Goal: Transaction & Acquisition: Purchase product/service

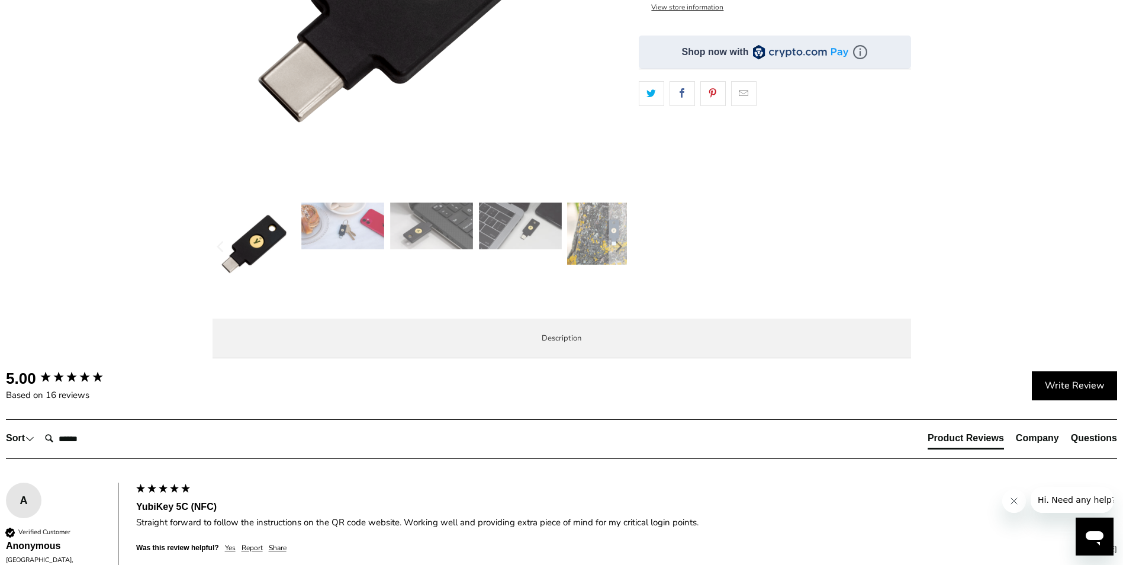
scroll to position [355, 0]
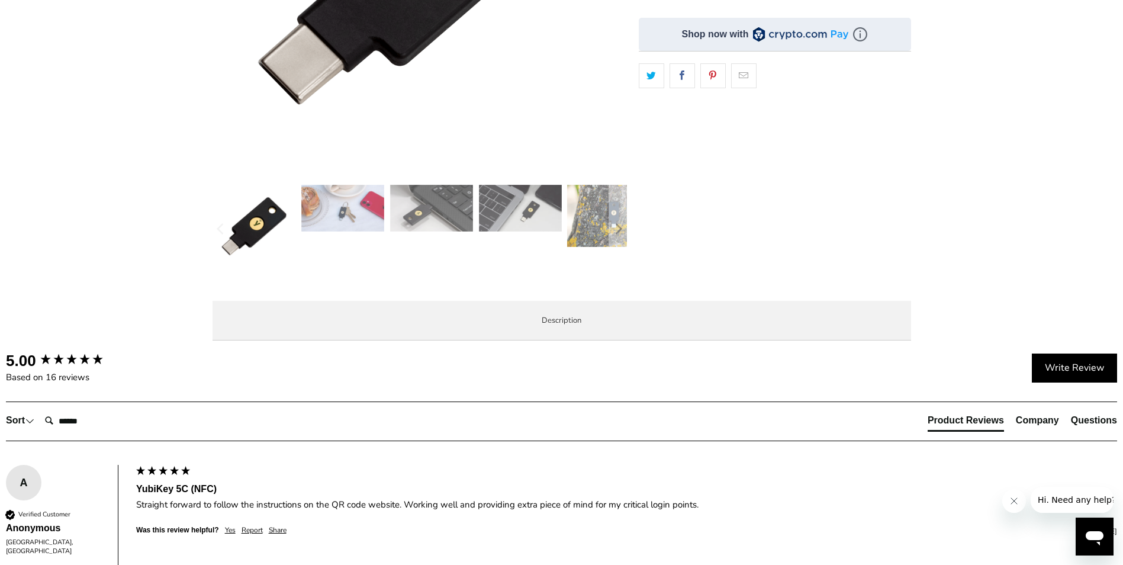
click at [0, 0] on strong "YubiKey 5C NFC" at bounding box center [0, 0] width 0 height 0
copy strong "YubiKey"
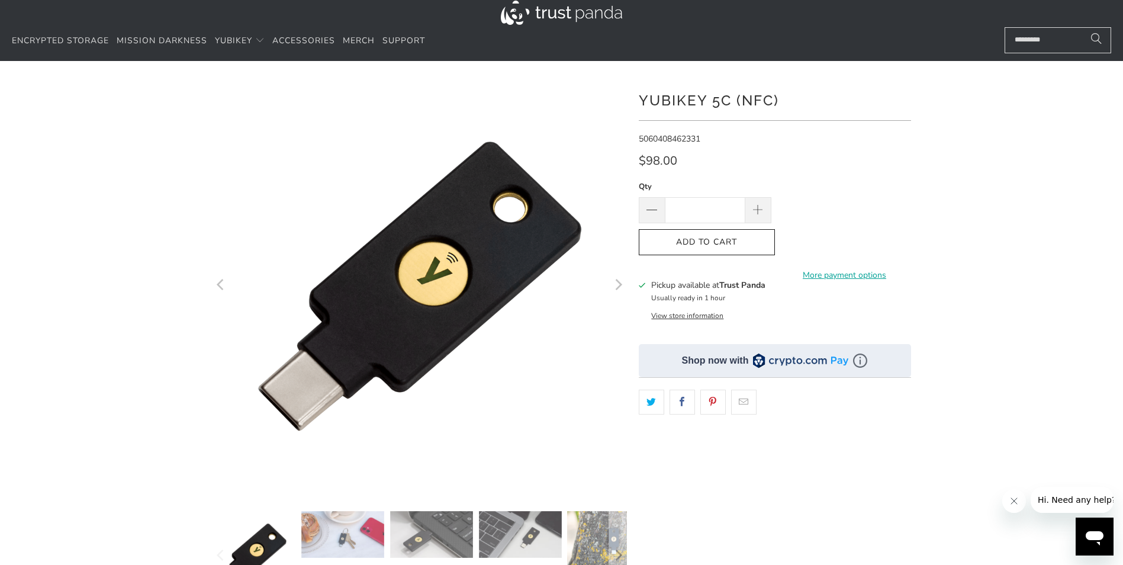
scroll to position [0, 0]
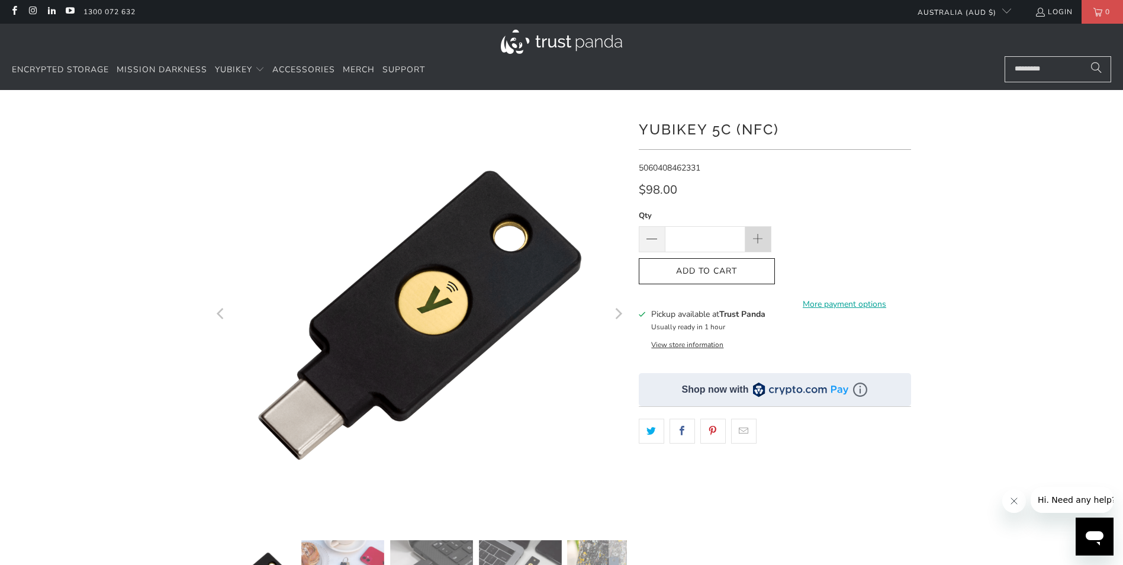
click at [767, 239] on span at bounding box center [759, 239] width 26 height 26
click at [764, 238] on span at bounding box center [758, 239] width 13 height 13
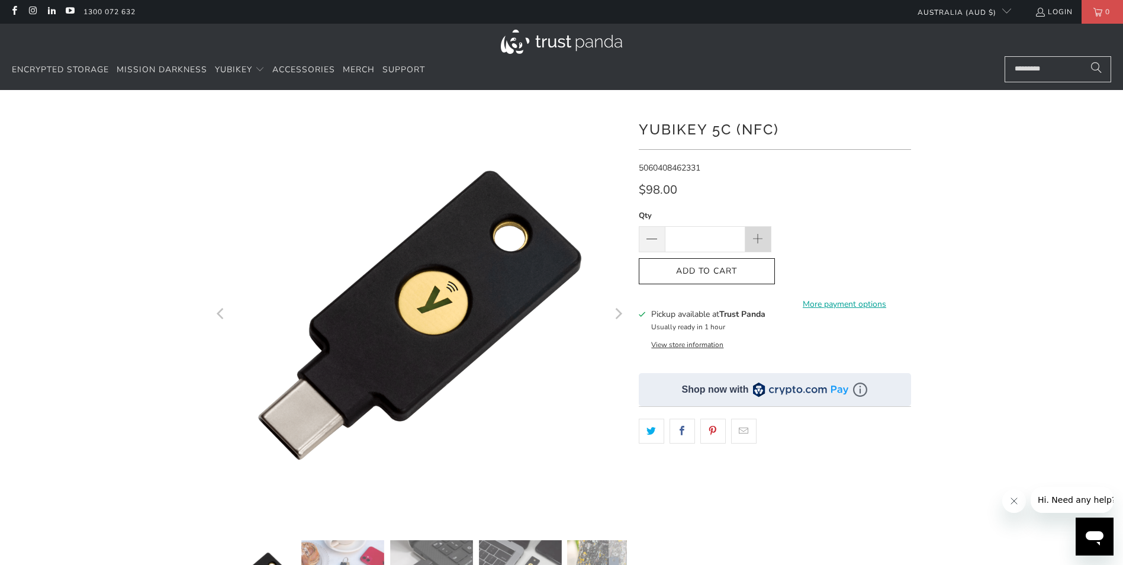
click at [764, 238] on span at bounding box center [758, 239] width 13 height 13
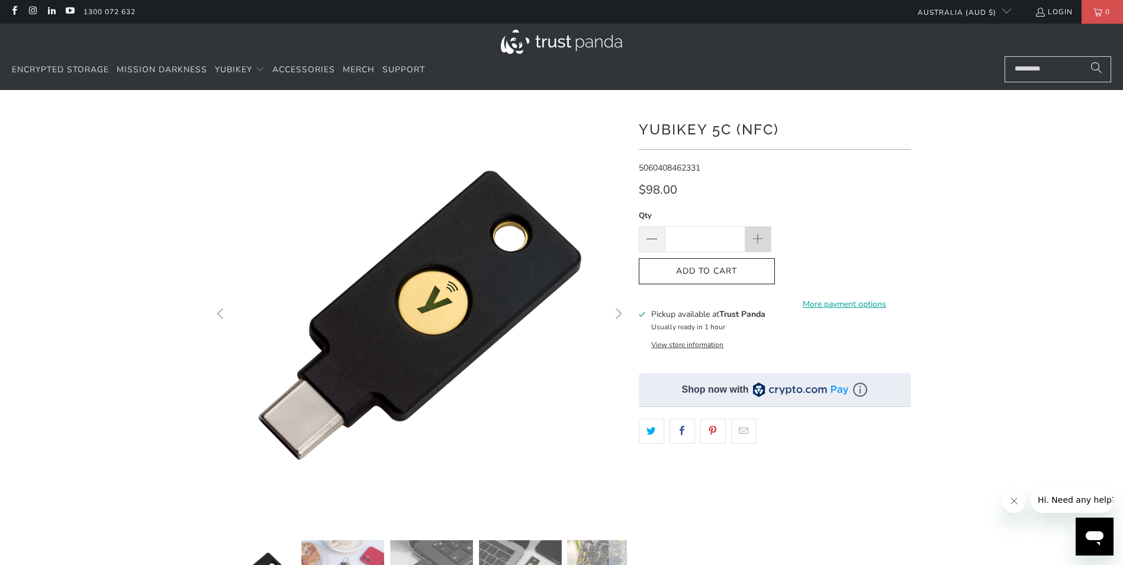
click at [764, 238] on span at bounding box center [758, 239] width 13 height 13
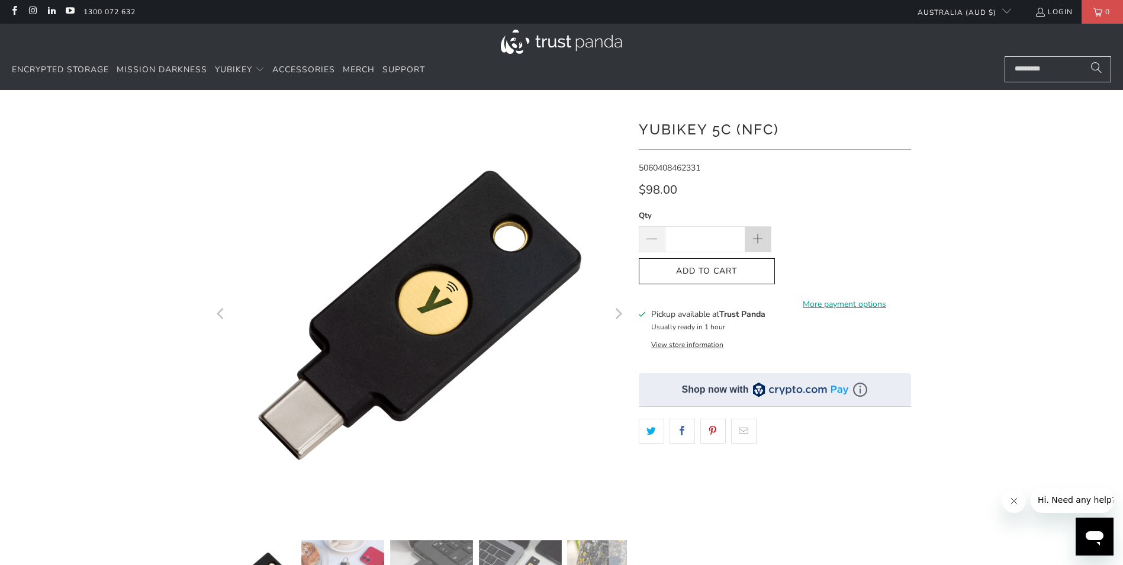
click at [764, 238] on span at bounding box center [758, 239] width 13 height 13
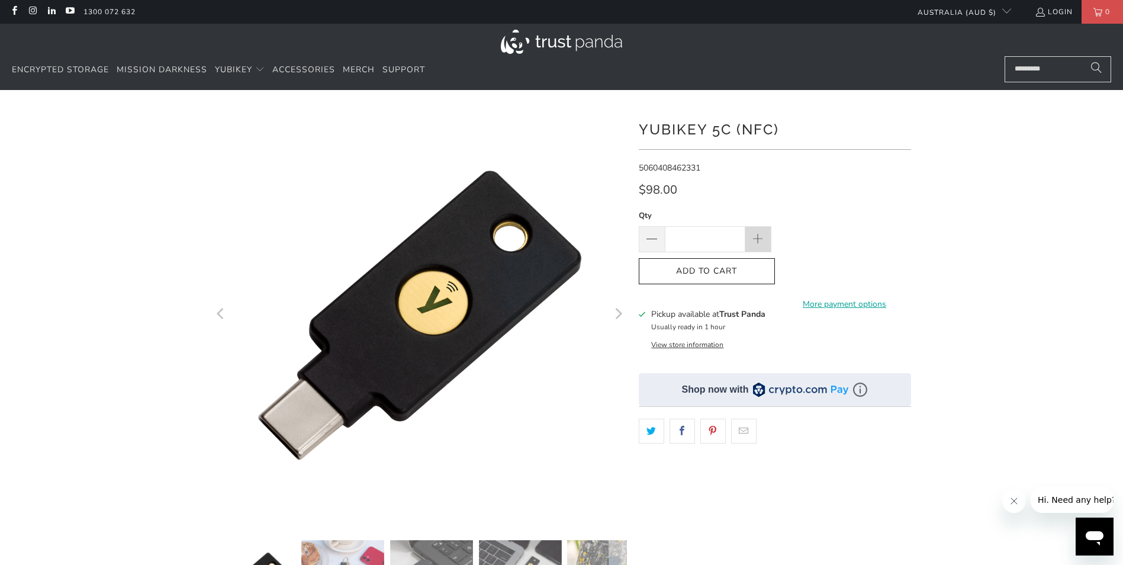
click at [764, 238] on span at bounding box center [758, 239] width 13 height 13
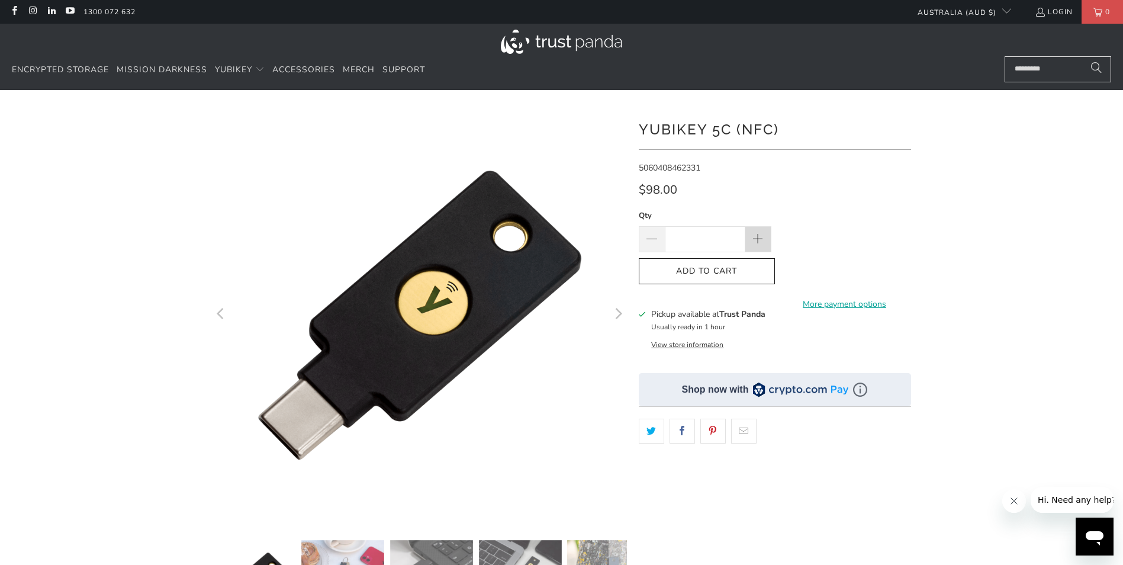
click at [764, 238] on span at bounding box center [758, 239] width 13 height 13
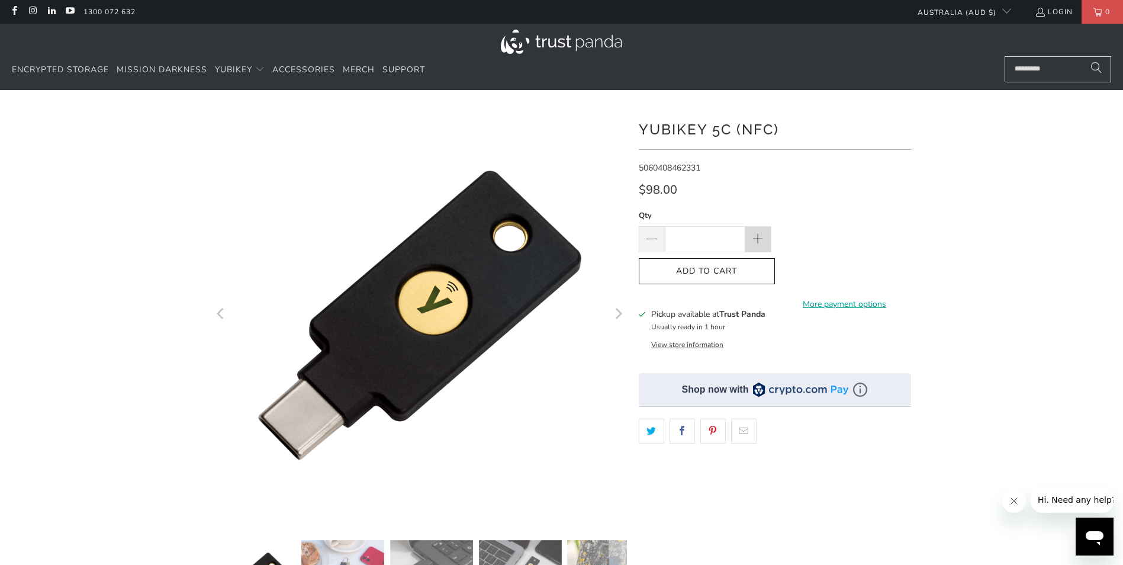
click at [764, 238] on span at bounding box center [758, 239] width 13 height 13
click at [705, 236] on input "**" at bounding box center [705, 239] width 81 height 26
type input "*"
click at [877, 209] on div "Qty * Add to Cart More payment options This item is a recurring or deferred pur…" at bounding box center [775, 258] width 272 height 99
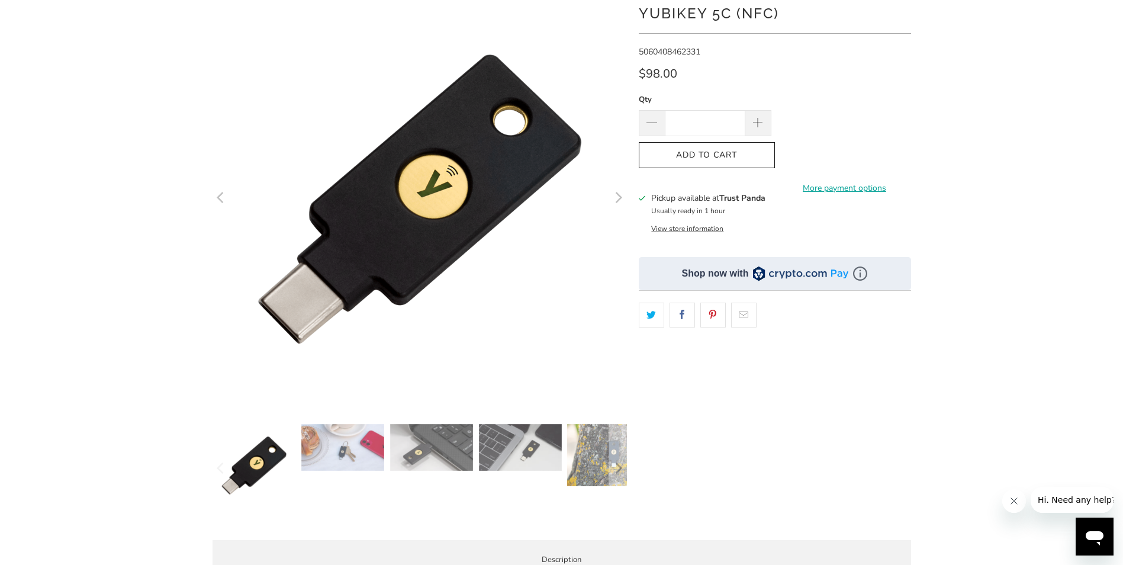
scroll to position [118, 0]
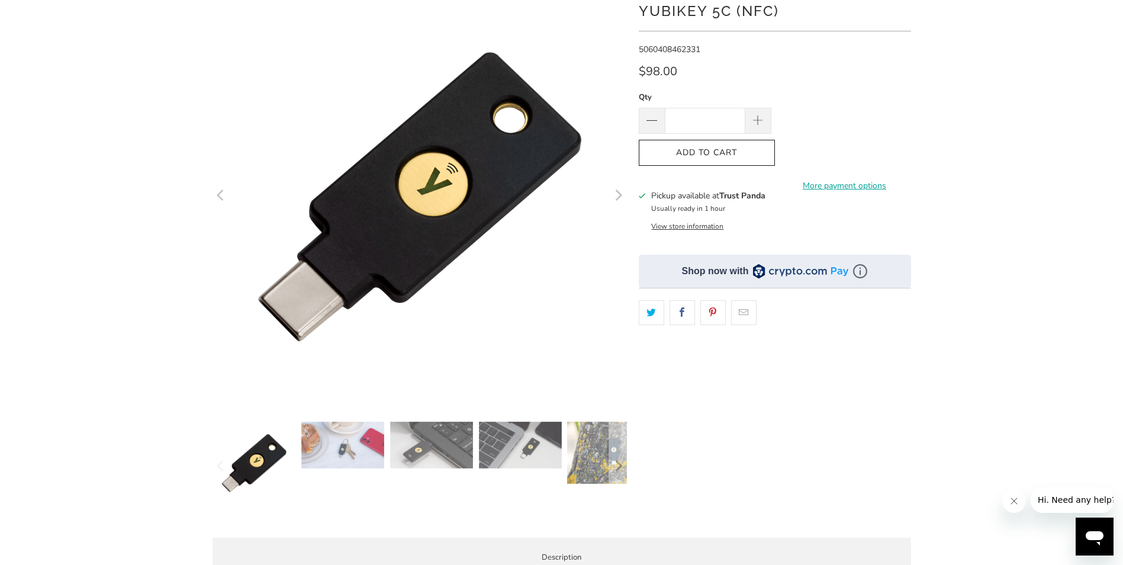
click at [675, 227] on button "View store information" at bounding box center [687, 225] width 72 height 9
click at [695, 216] on div "Pickup available at Trust Panda Usually ready in 1 hour View store information" at bounding box center [775, 210] width 272 height 41
click at [696, 226] on button "View store information" at bounding box center [687, 225] width 72 height 9
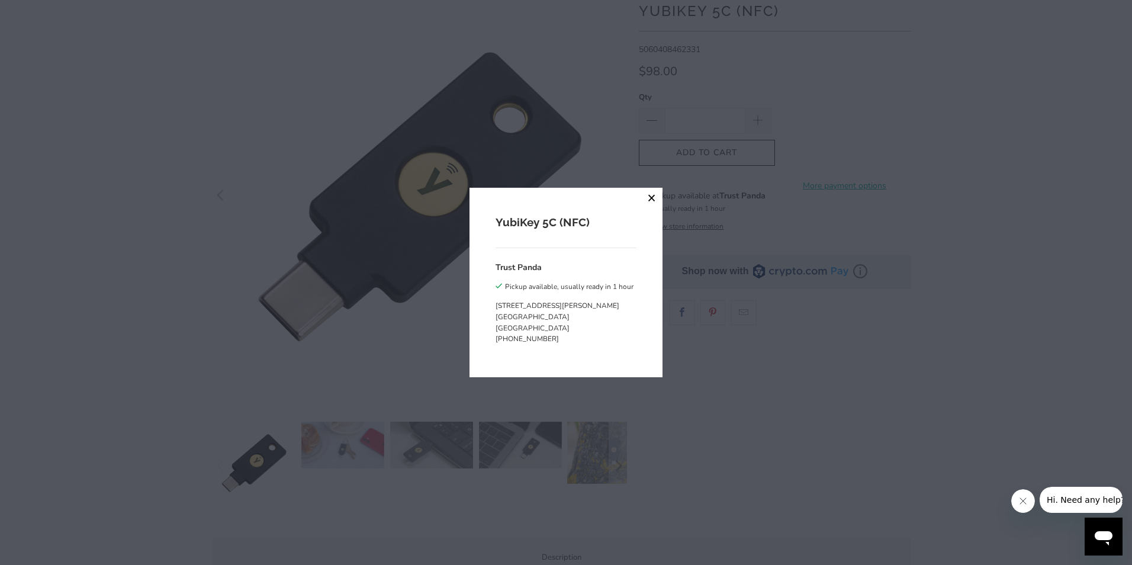
click at [648, 200] on button "close" at bounding box center [651, 198] width 21 height 21
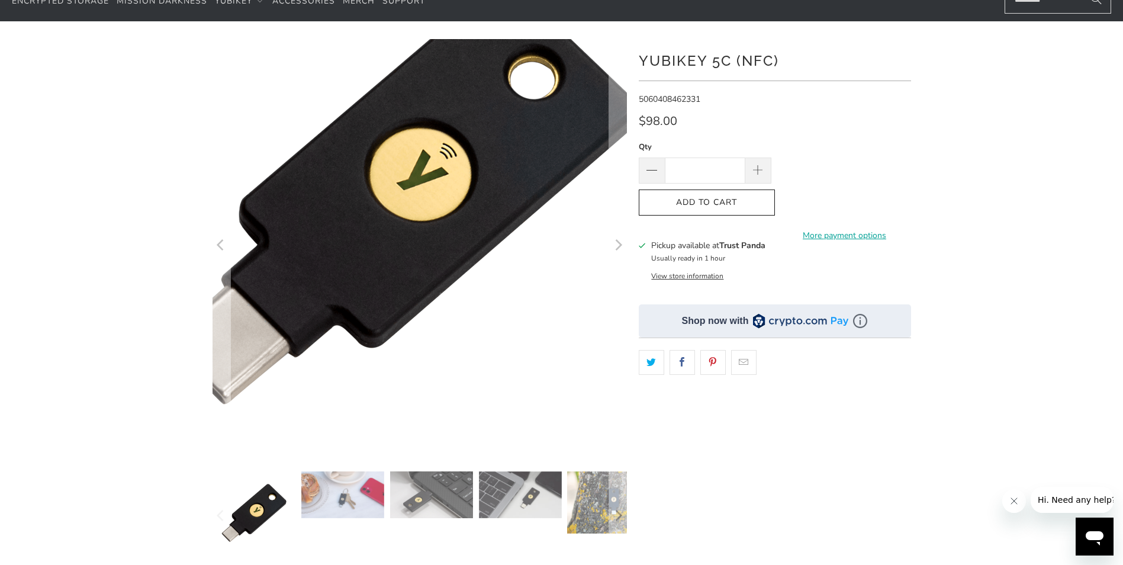
scroll to position [0, 0]
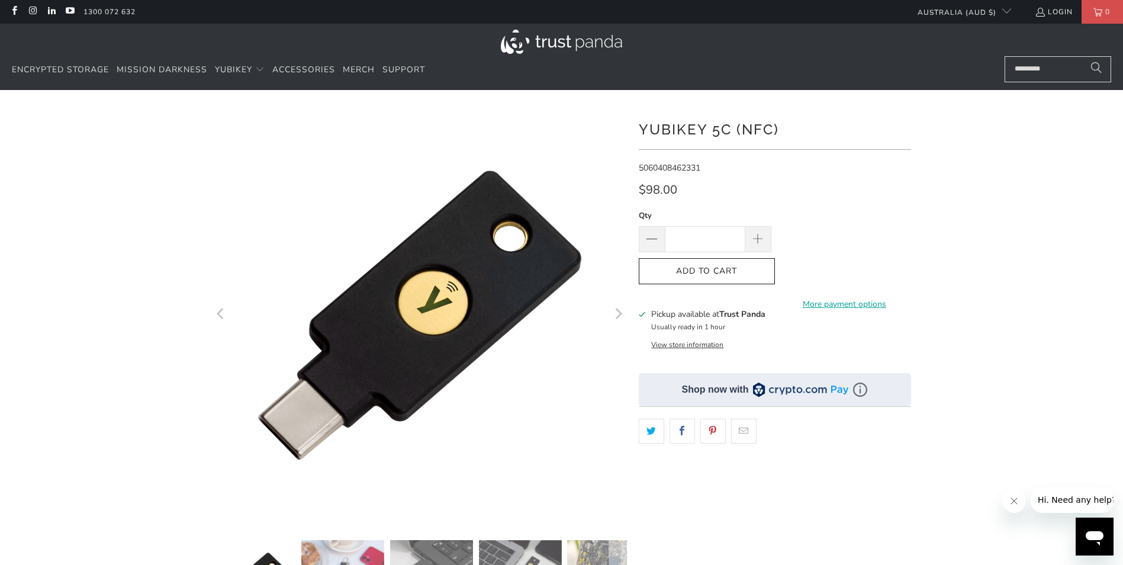
click at [781, 270] on shop-pay-wallet-button at bounding box center [780, 264] width 2 height 11
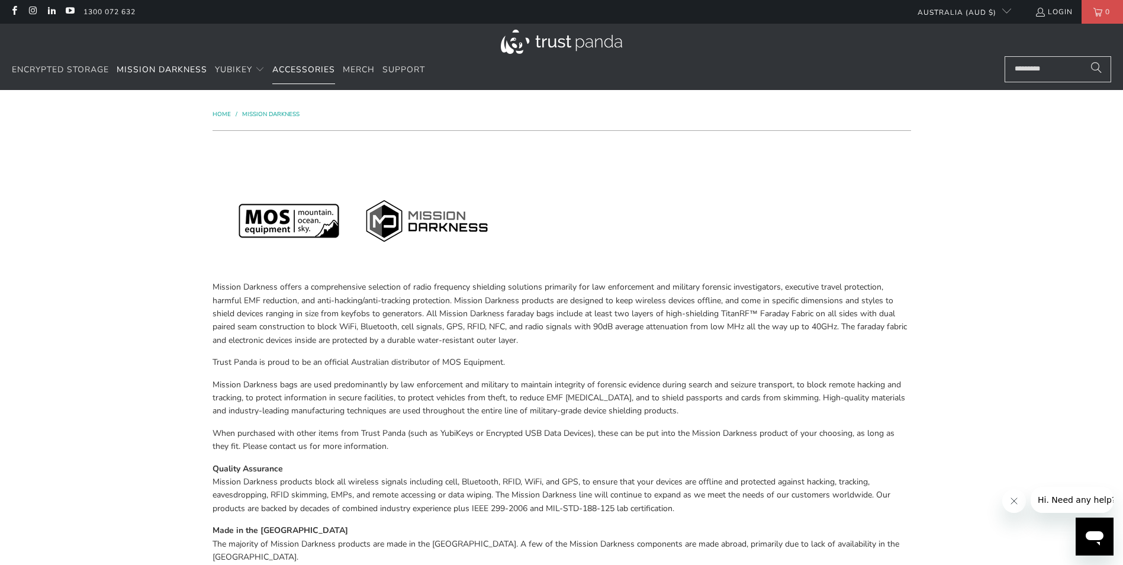
click at [312, 66] on span "Accessories" at bounding box center [303, 69] width 63 height 11
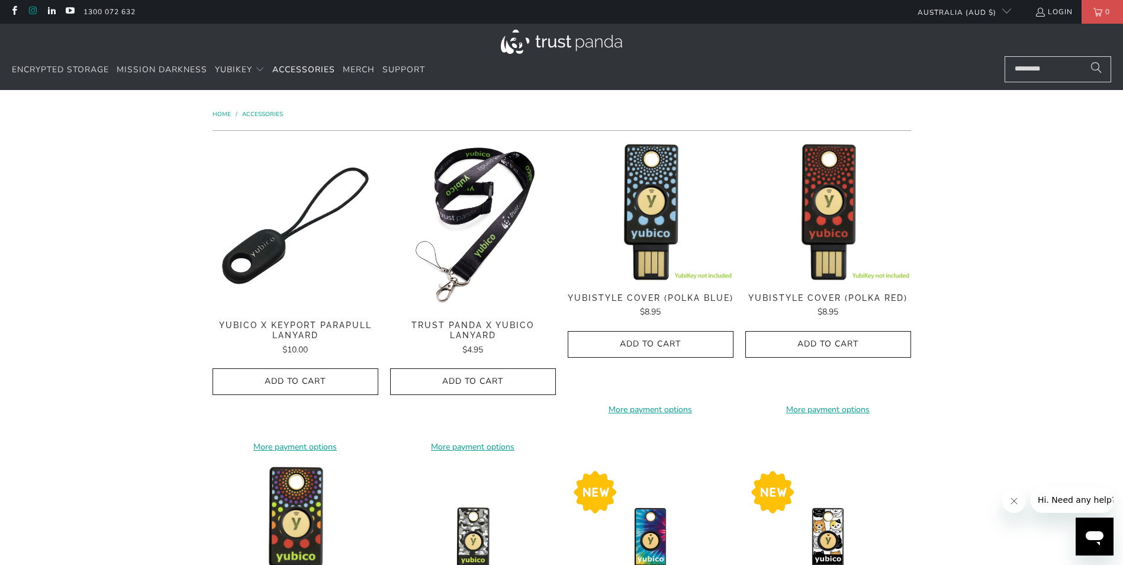
click at [34, 7] on link at bounding box center [32, 11] width 10 height 9
